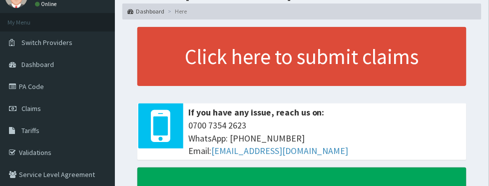
click at [34, 87] on link "PA Code" at bounding box center [57, 86] width 115 height 22
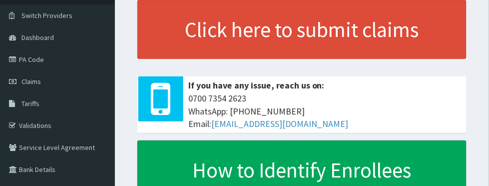
scroll to position [80, 0]
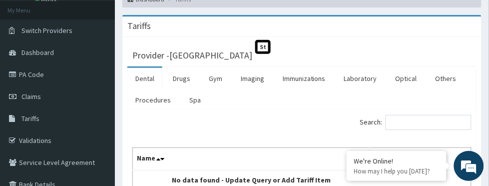
click at [359, 80] on link "Laboratory" at bounding box center [360, 78] width 49 height 21
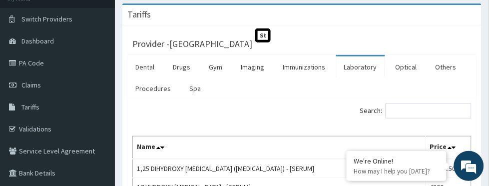
scroll to position [68, 0]
click at [419, 111] on input "Search:" at bounding box center [428, 110] width 86 height 15
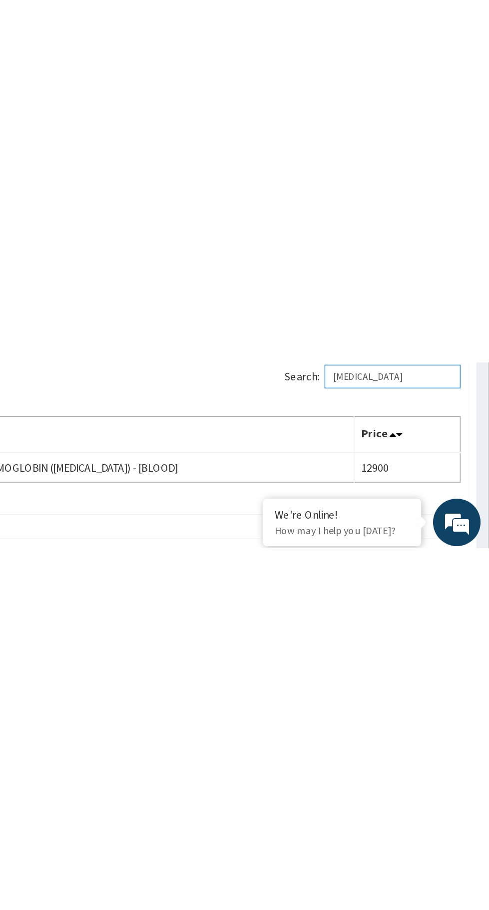
scroll to position [0, 0]
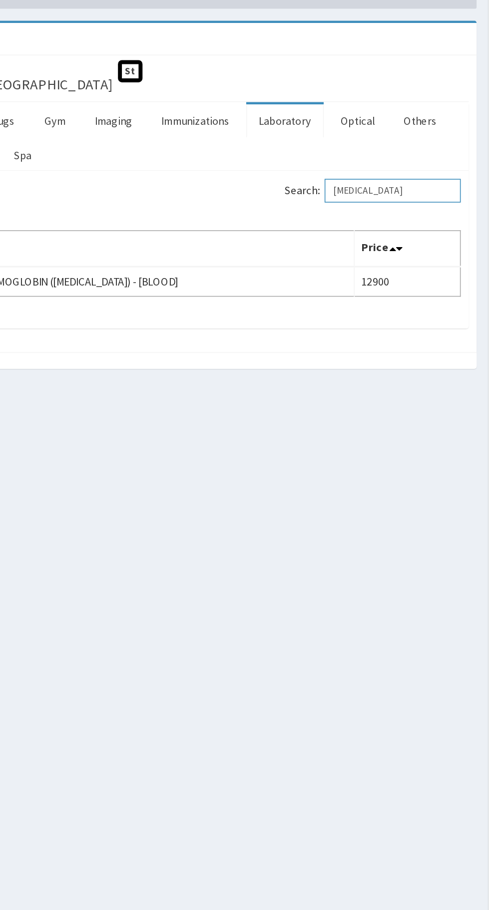
click at [429, 178] on input "Hba1c" at bounding box center [428, 178] width 86 height 15
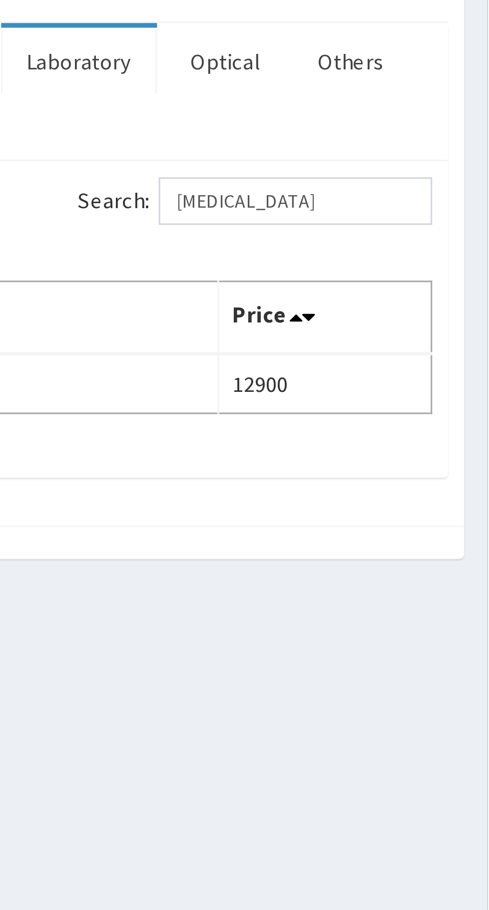
click at [371, 177] on label "Search: Hba1c" at bounding box center [415, 178] width 111 height 15
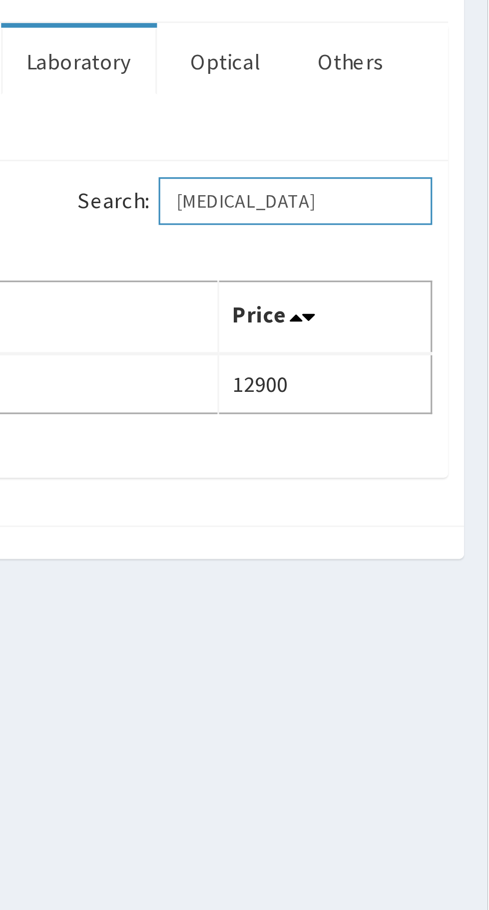
click at [385, 177] on input "Hba1c" at bounding box center [428, 178] width 86 height 15
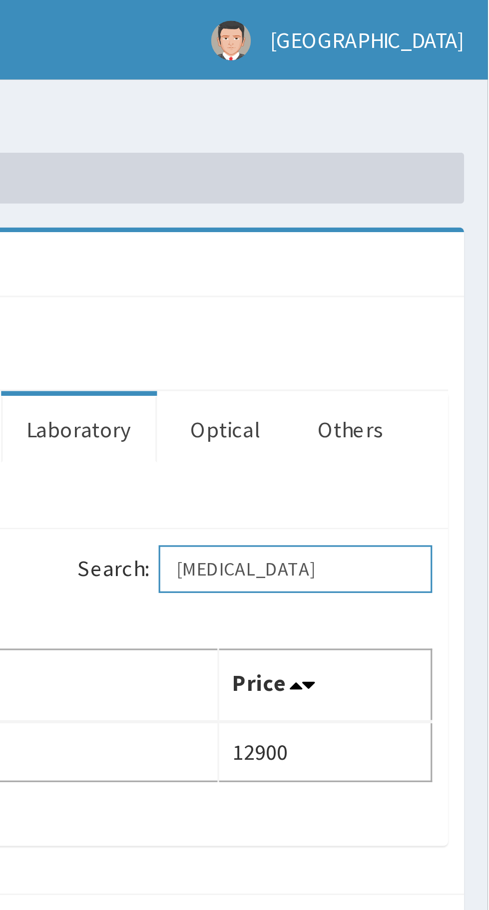
click at [435, 174] on input "Hba1c" at bounding box center [428, 178] width 86 height 15
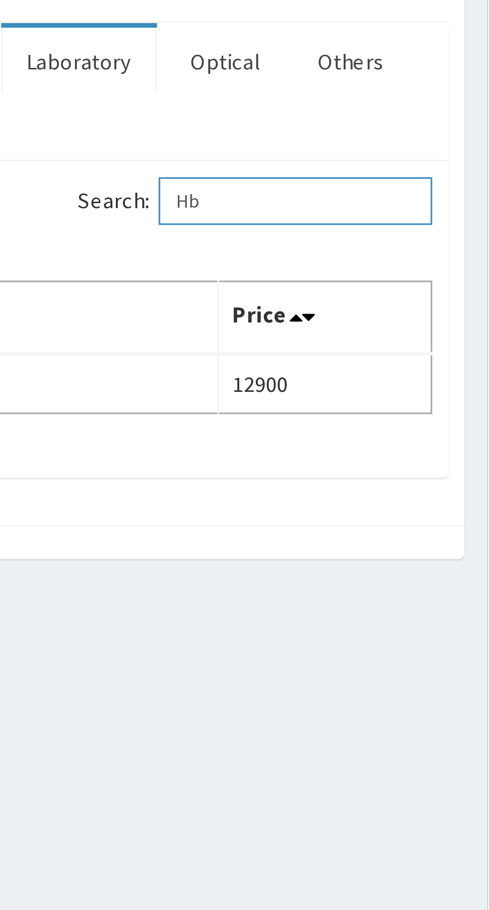
type input "H"
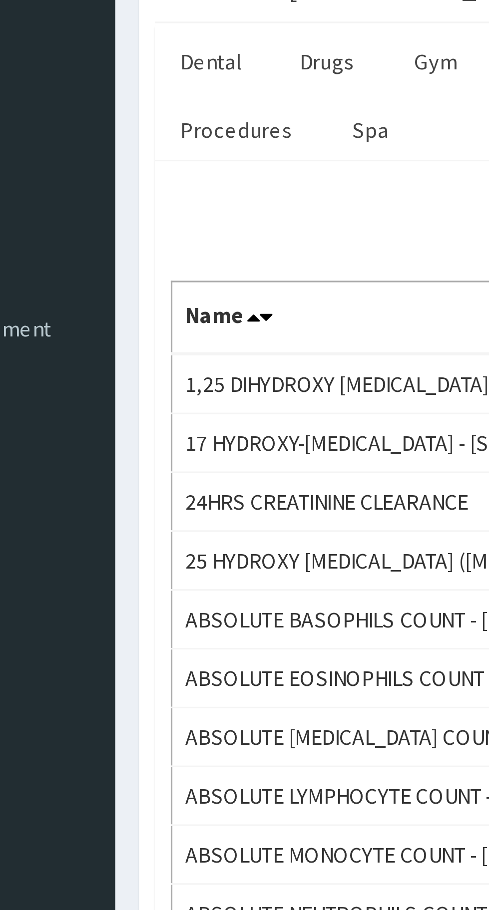
click at [154, 154] on link "Procedures" at bounding box center [152, 156] width 51 height 21
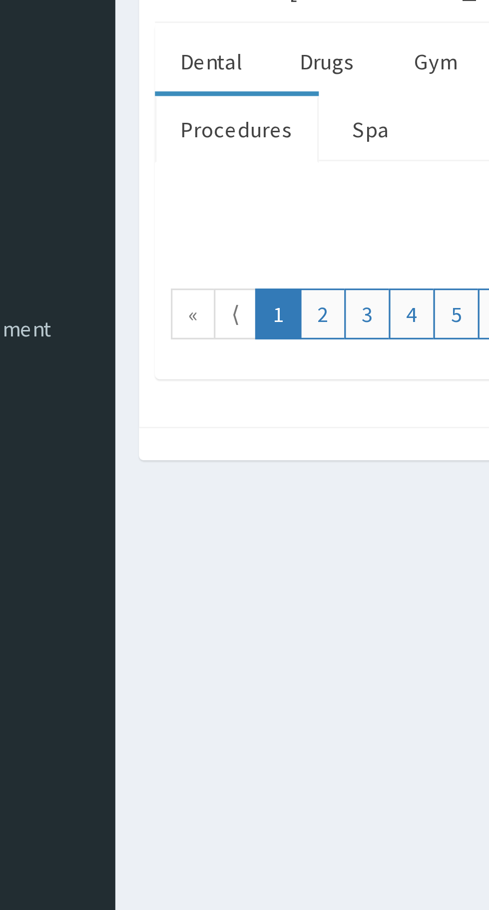
click at [158, 158] on link "Procedures" at bounding box center [152, 156] width 51 height 21
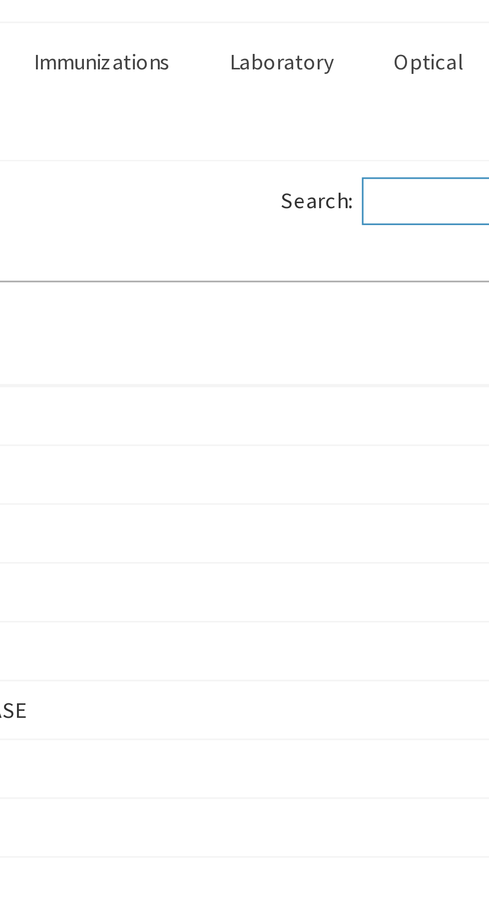
click at [406, 179] on input "Search:" at bounding box center [428, 178] width 86 height 15
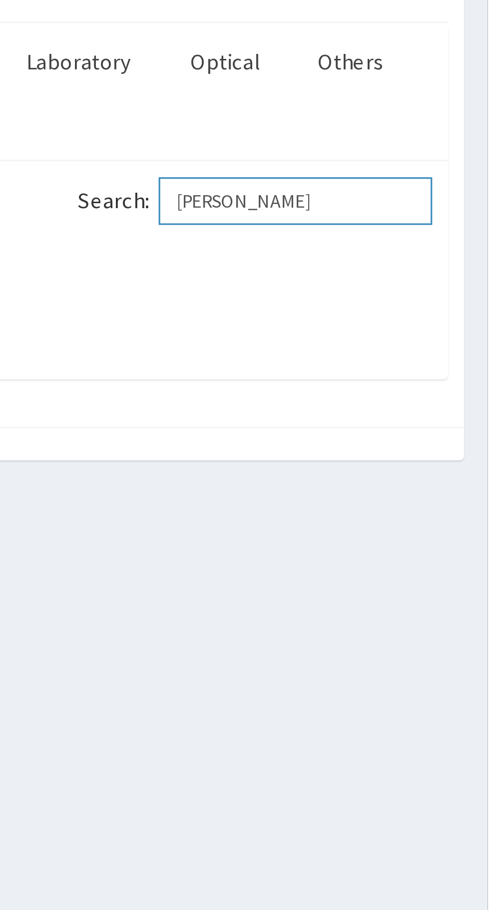
click at [439, 181] on input "Ward" at bounding box center [428, 178] width 86 height 15
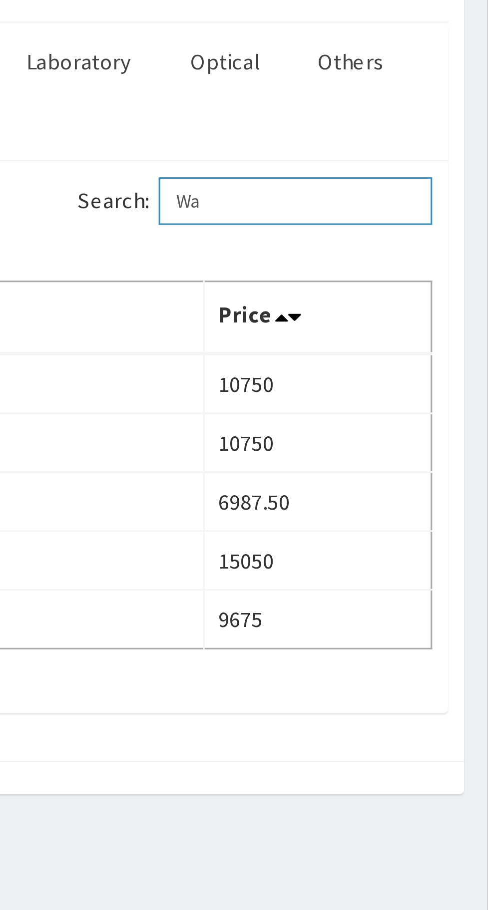
type input "W"
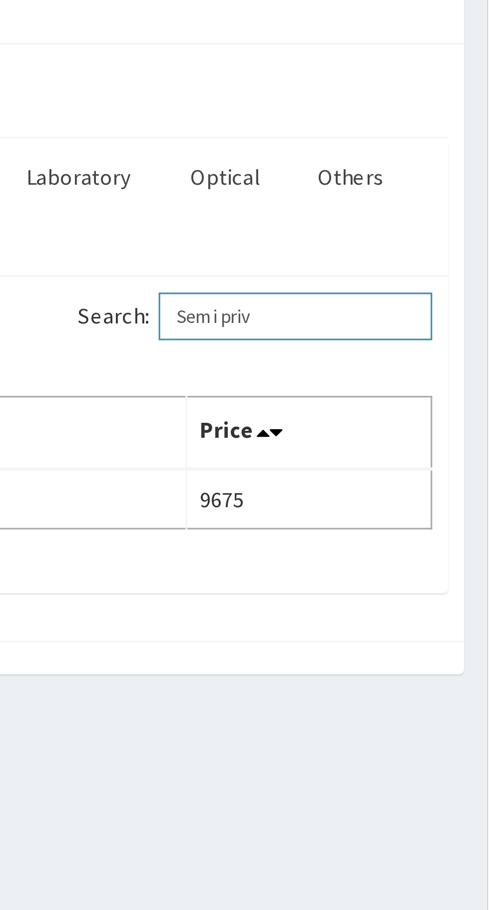
click at [433, 181] on input "Semi priv" at bounding box center [428, 178] width 86 height 15
type input "S"
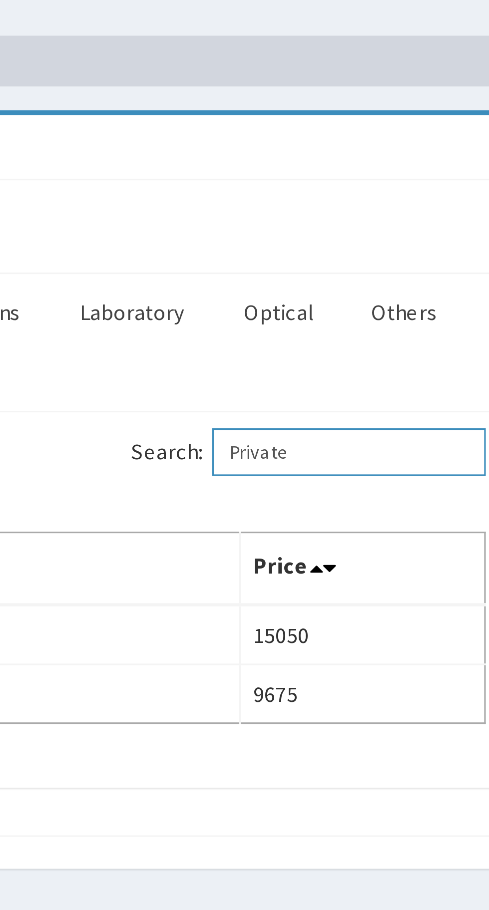
click at [437, 176] on input "Private" at bounding box center [428, 178] width 86 height 15
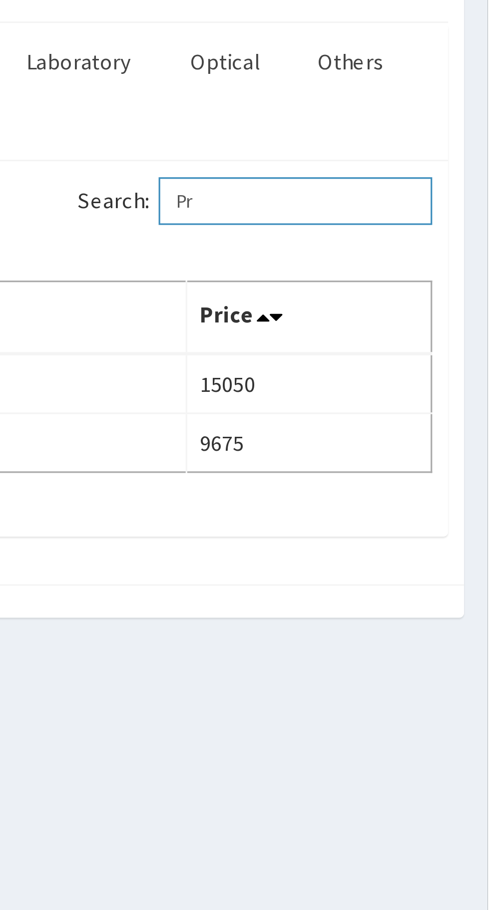
type input "P"
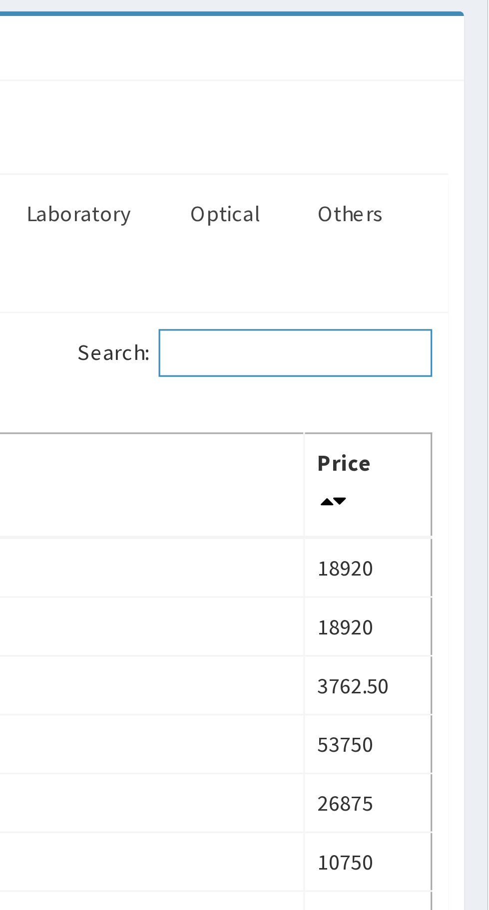
click at [430, 174] on input "Search:" at bounding box center [428, 178] width 86 height 15
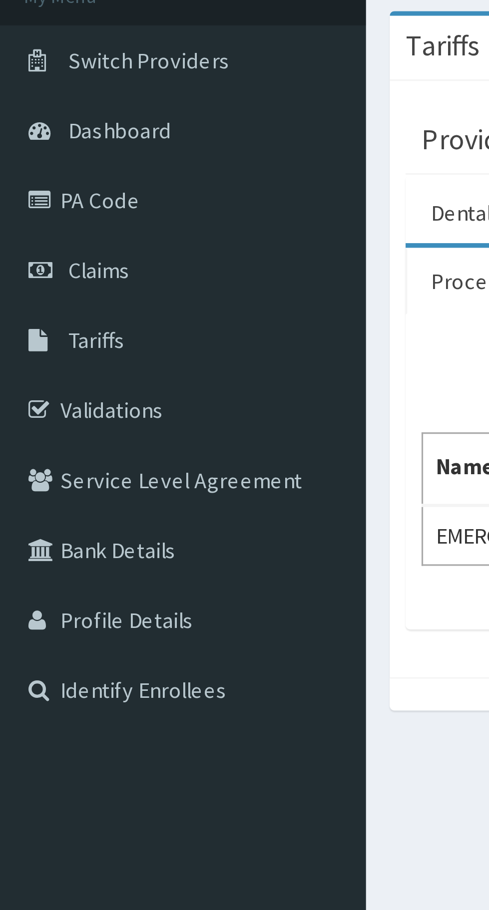
click at [143, 185] on td "EMERGENCY WARD ADMISSION" at bounding box center [262, 236] width 258 height 19
click at [142, 185] on div "Search: Emergency ward Name Price EMERGENCY WARD ADMISSION 10750" at bounding box center [301, 215] width 349 height 99
click at [139, 185] on section "Tariffs Provider - ROCKVILLE HOSPITALS St Dental Drugs Gym Imaging Immunization…" at bounding box center [302, 186] width 374 height 245
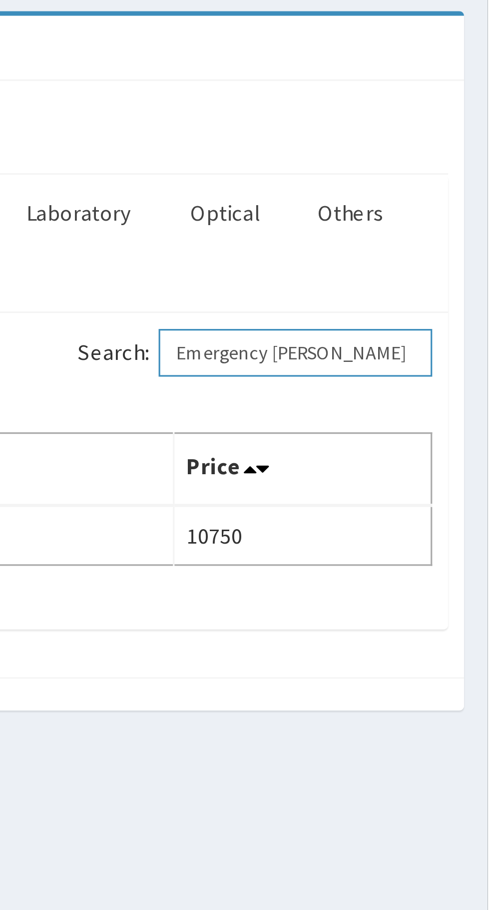
click at [447, 173] on input "Emergency ward" at bounding box center [428, 178] width 86 height 15
type input "Emergency"
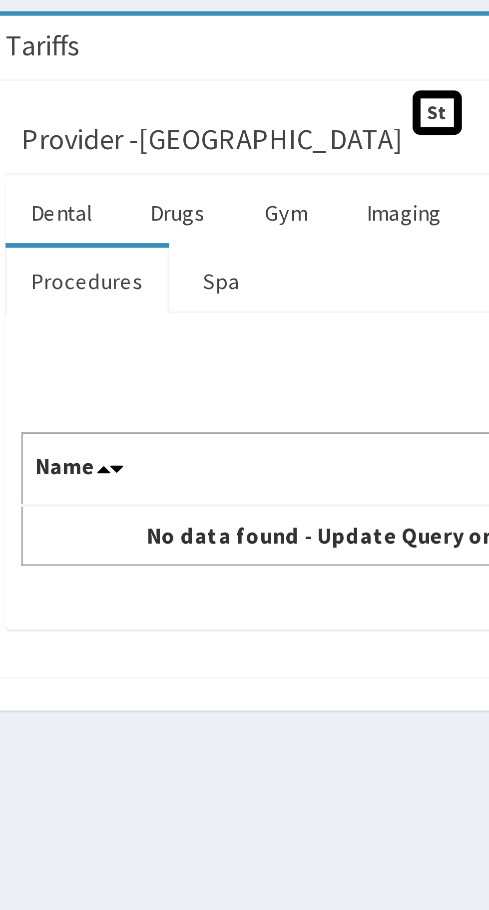
type input "Paracetamol"
click at [181, 133] on link "Drugs" at bounding box center [181, 134] width 33 height 21
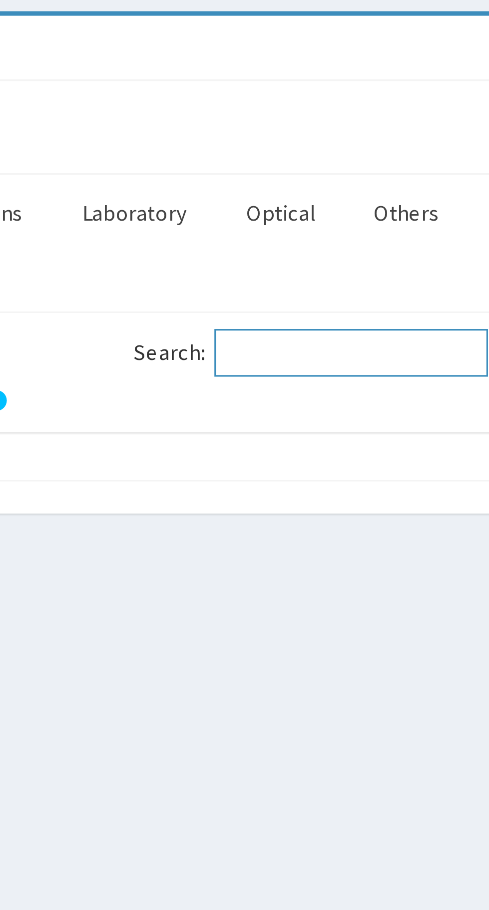
click at [425, 176] on input "Search:" at bounding box center [428, 178] width 86 height 15
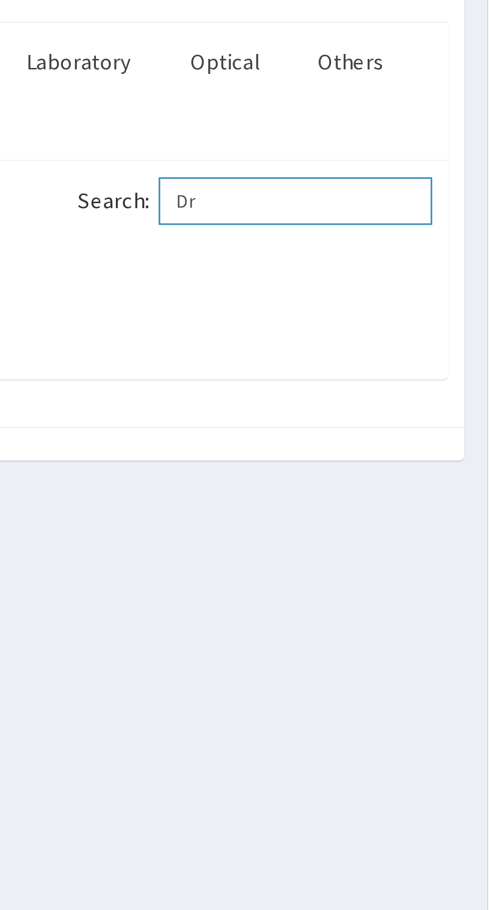
type input "D"
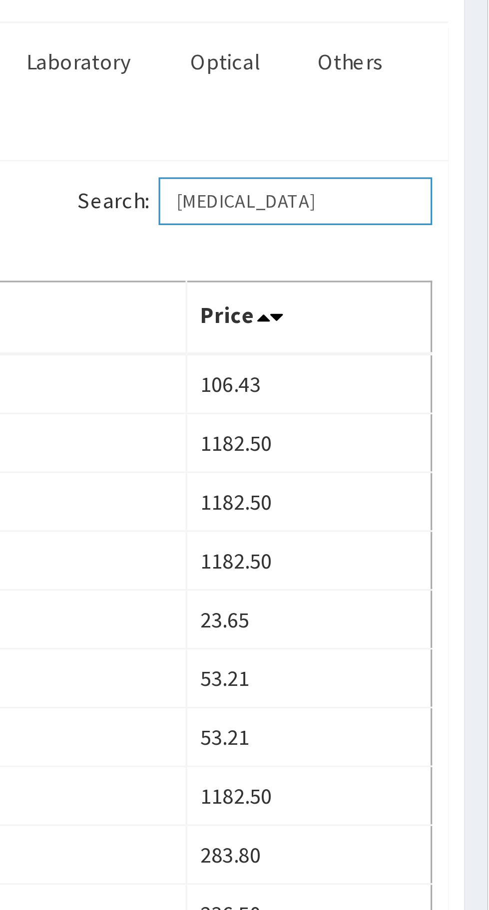
type input "Paracetamol"
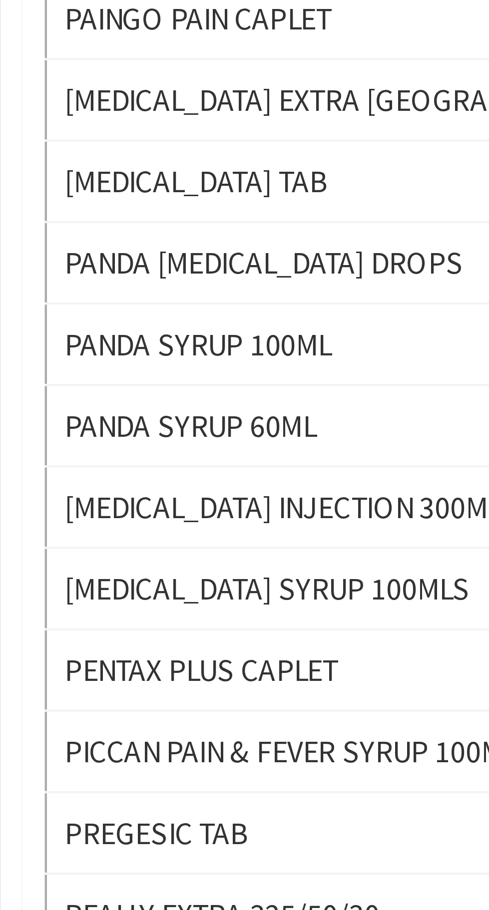
scroll to position [13, 0]
